Goal: Information Seeking & Learning: Learn about a topic

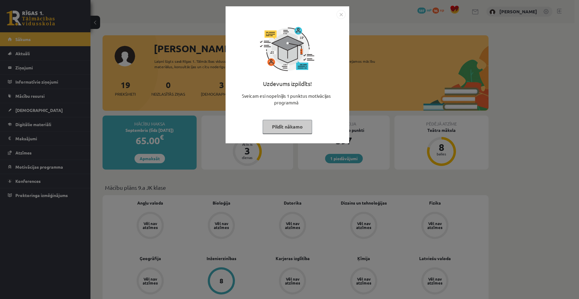
click at [344, 13] on img "Close" at bounding box center [341, 14] width 9 height 9
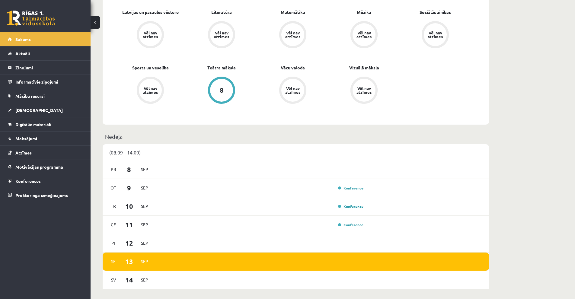
scroll to position [121, 0]
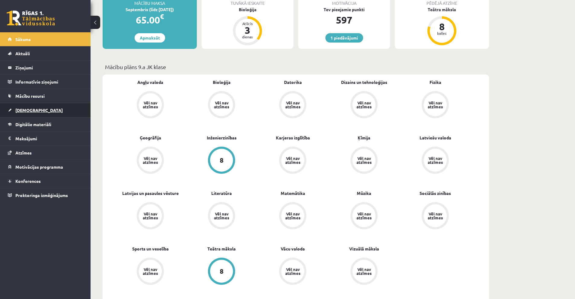
click at [25, 110] on span "[DEMOGRAPHIC_DATA]" at bounding box center [38, 109] width 47 height 5
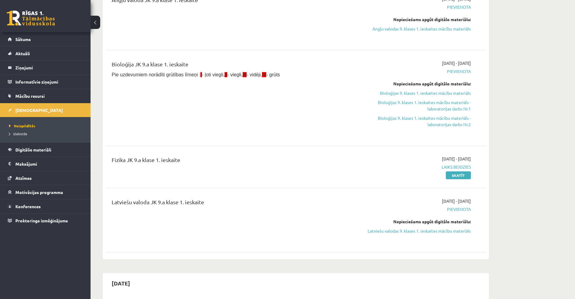
scroll to position [30, 0]
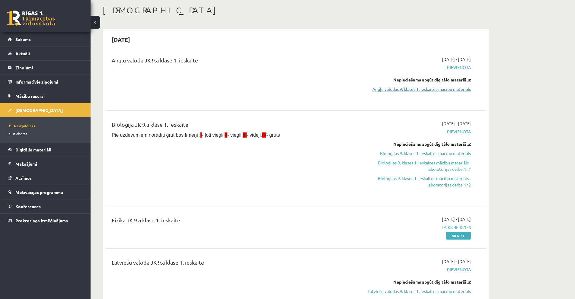
click at [445, 91] on link "Angļu valodas 9. klases 1. ieskaites mācību materiāls" at bounding box center [414, 89] width 114 height 6
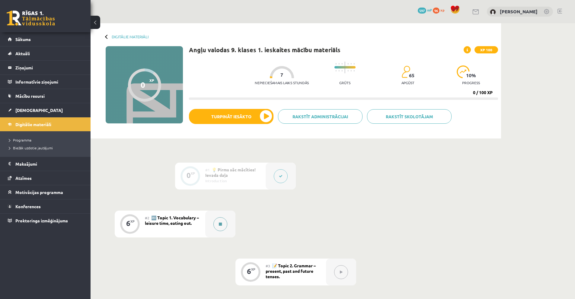
click at [222, 226] on button at bounding box center [220, 224] width 14 height 14
